Goal: Task Accomplishment & Management: Manage account settings

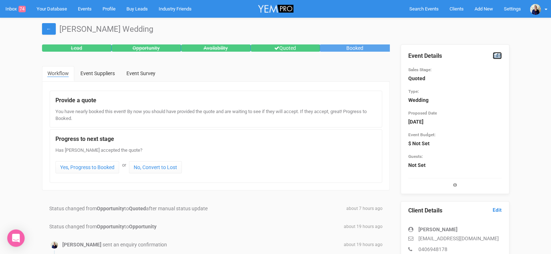
click at [497, 56] on link "Edit" at bounding box center [496, 55] width 9 height 7
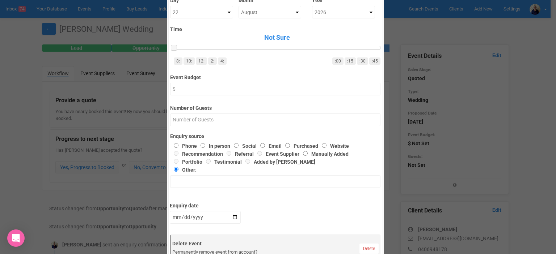
scroll to position [50, 0]
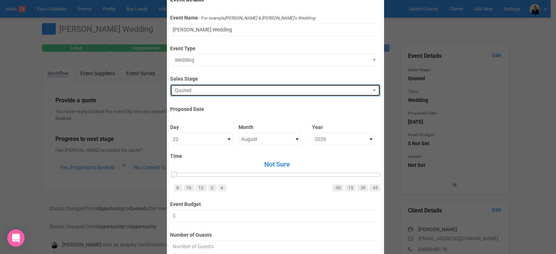
click at [208, 91] on span "Quoted" at bounding box center [273, 90] width 196 height 7
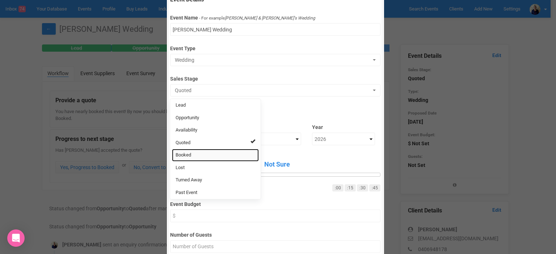
click at [186, 155] on span "Booked" at bounding box center [184, 155] width 16 height 7
select select "2"
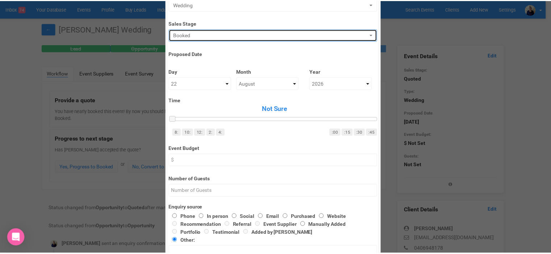
scroll to position [303, 0]
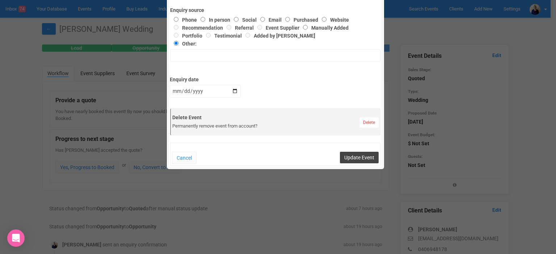
click at [355, 156] on button "Update Event" at bounding box center [359, 158] width 39 height 12
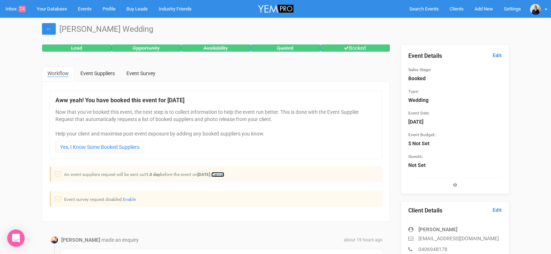
click at [224, 172] on link "Cancel" at bounding box center [217, 174] width 13 height 5
click at [9, 8] on link "Inbox 74" at bounding box center [15, 9] width 31 height 18
